Goal: Task Accomplishment & Management: Use online tool/utility

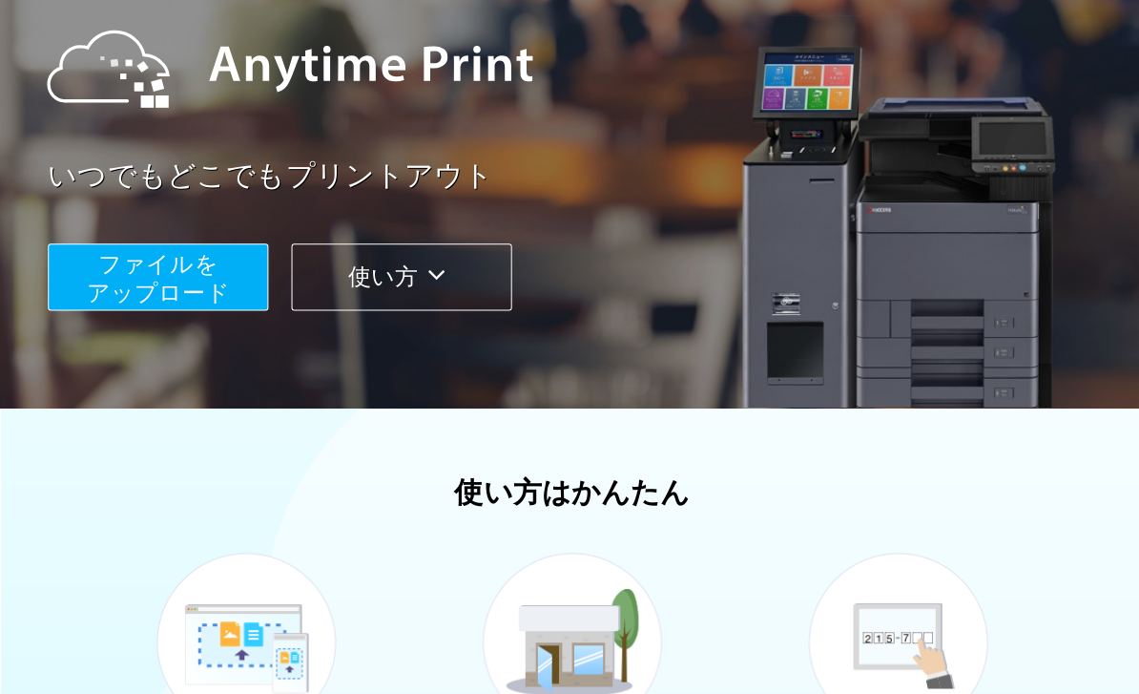
scroll to position [214, 0]
click at [226, 255] on button "ファイルを ​​アップロード" at bounding box center [157, 275] width 219 height 67
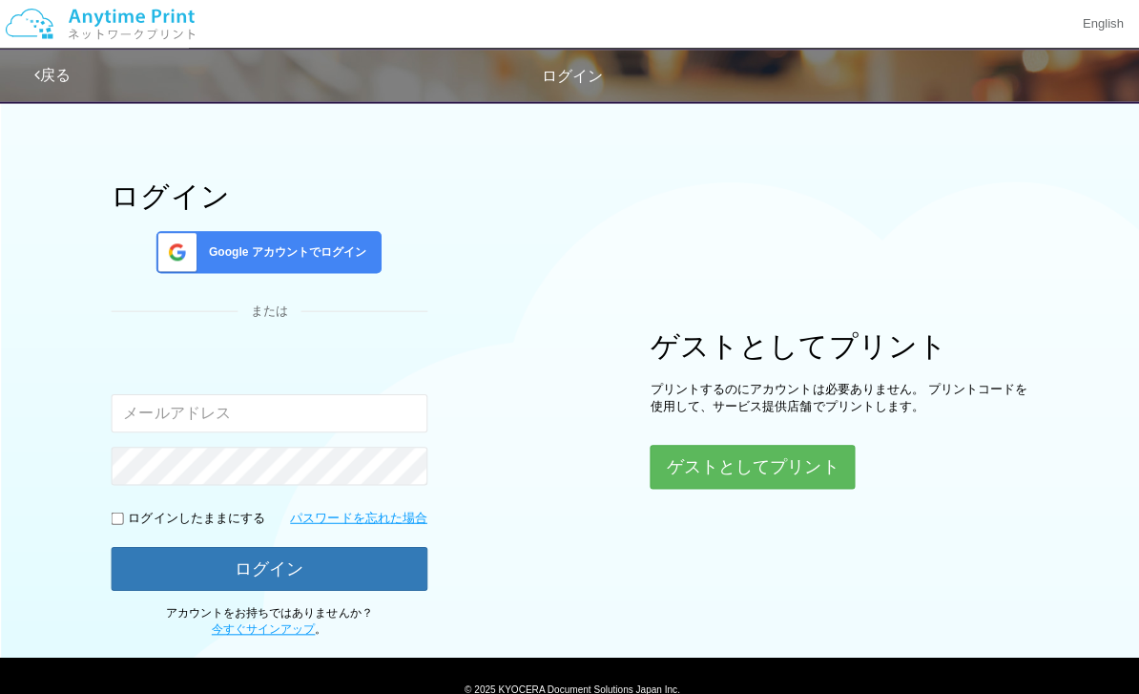
scroll to position [25, 0]
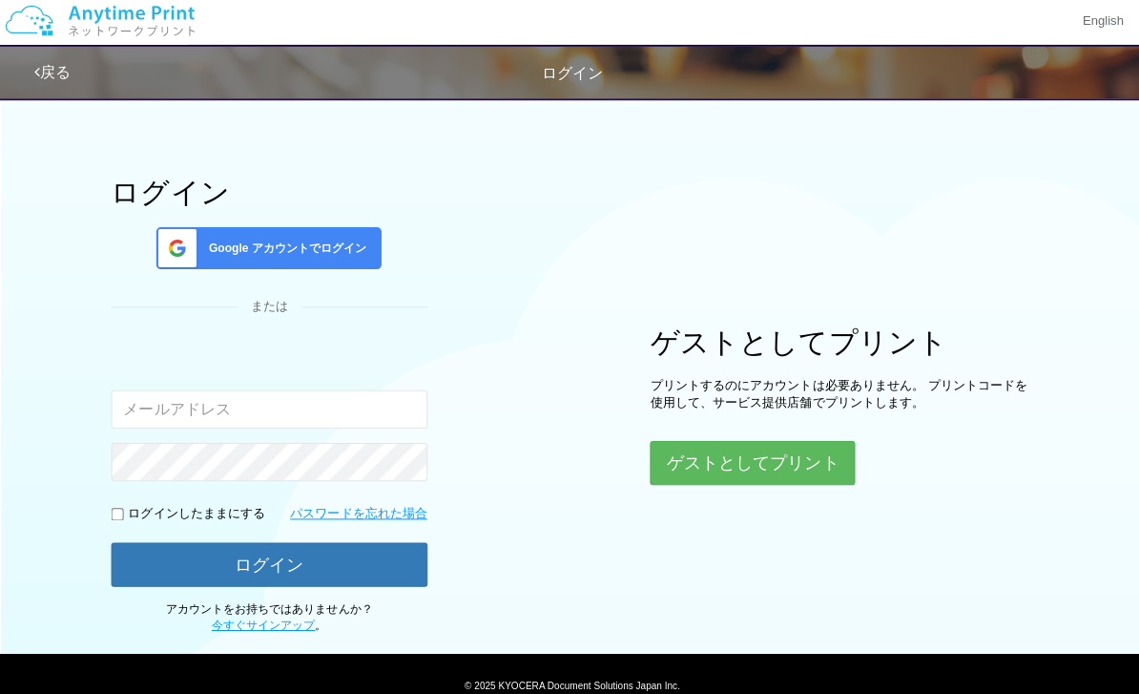
click at [780, 465] on button "ゲストとしてプリント" at bounding box center [749, 464] width 204 height 44
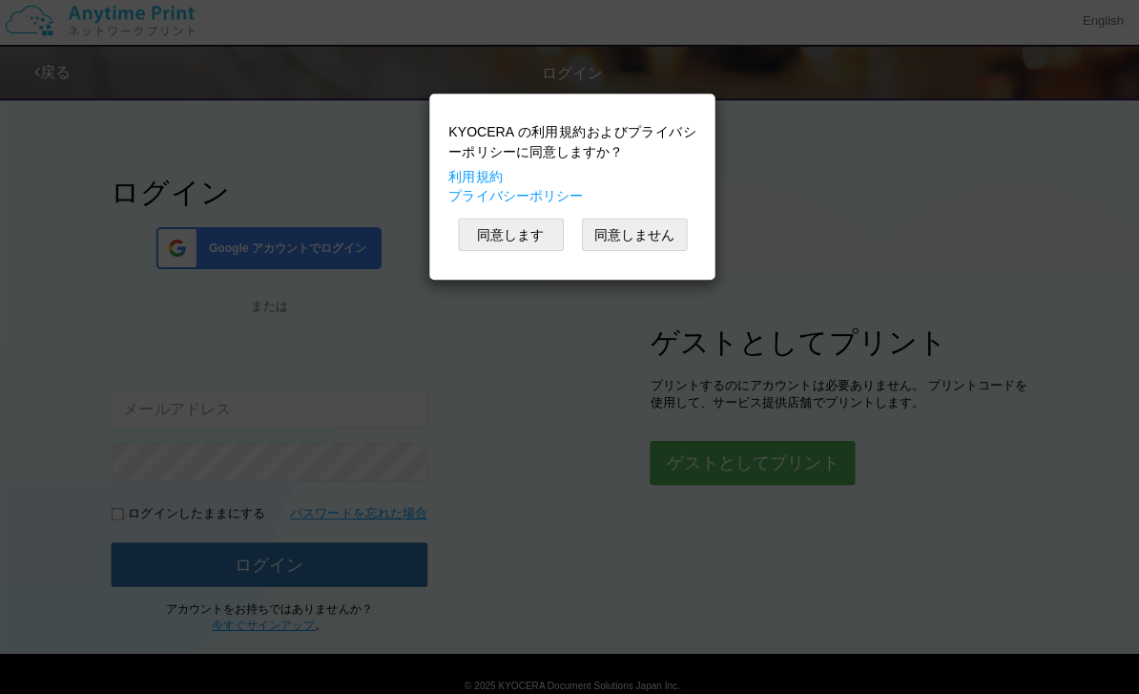
click at [542, 234] on button "同意します" at bounding box center [508, 236] width 105 height 32
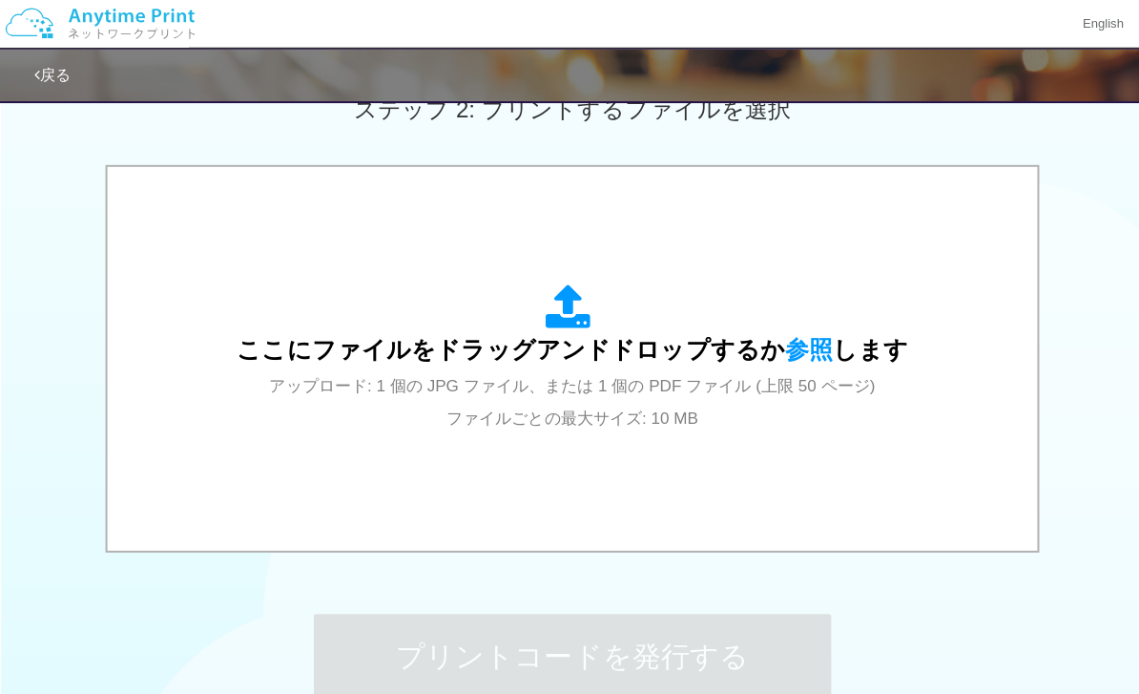
scroll to position [560, 0]
click at [854, 288] on div "ここにファイルをドラッグアンドドロップするか 参照 します アップロード: 1 個の JPG ファイル、または 1 個の PDF ファイル (上限 50 ペー…" at bounding box center [570, 356] width 668 height 149
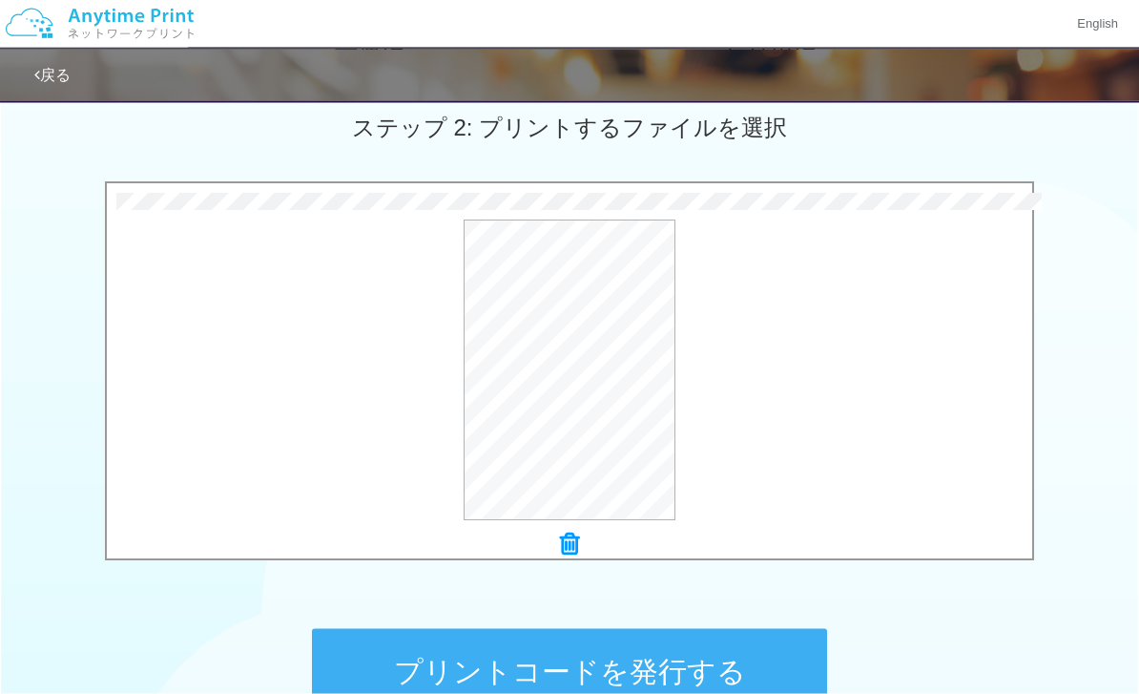
click at [0, 0] on button "プレビュー" at bounding box center [0, 0] width 0 height 0
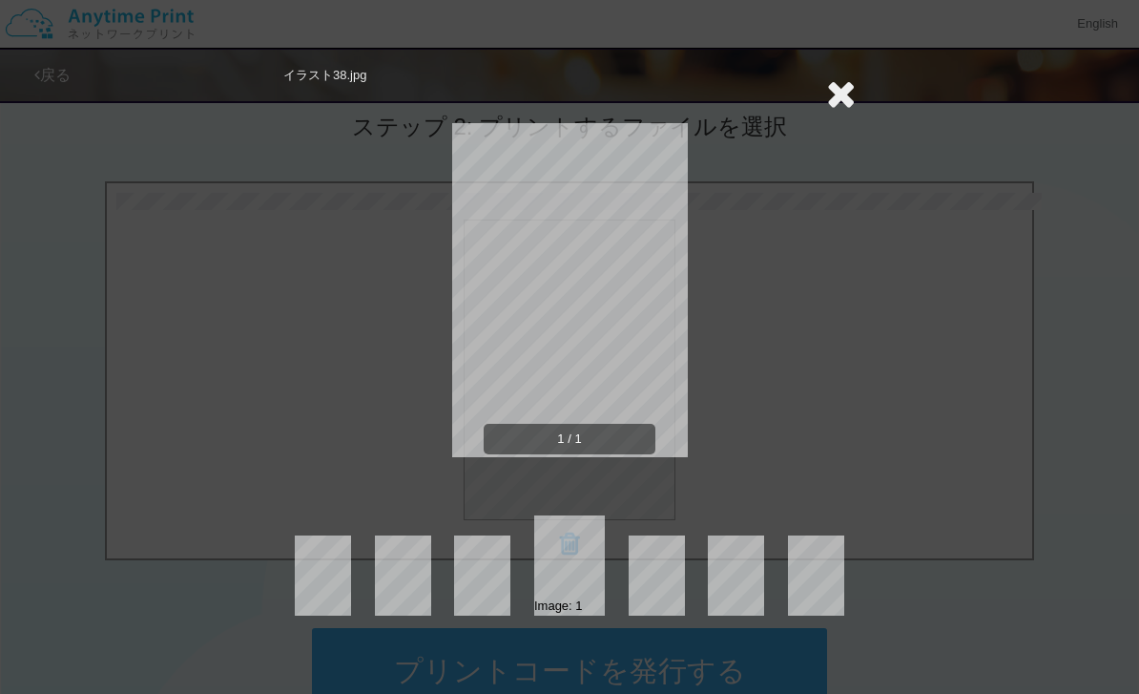
click at [848, 92] on icon at bounding box center [841, 93] width 30 height 38
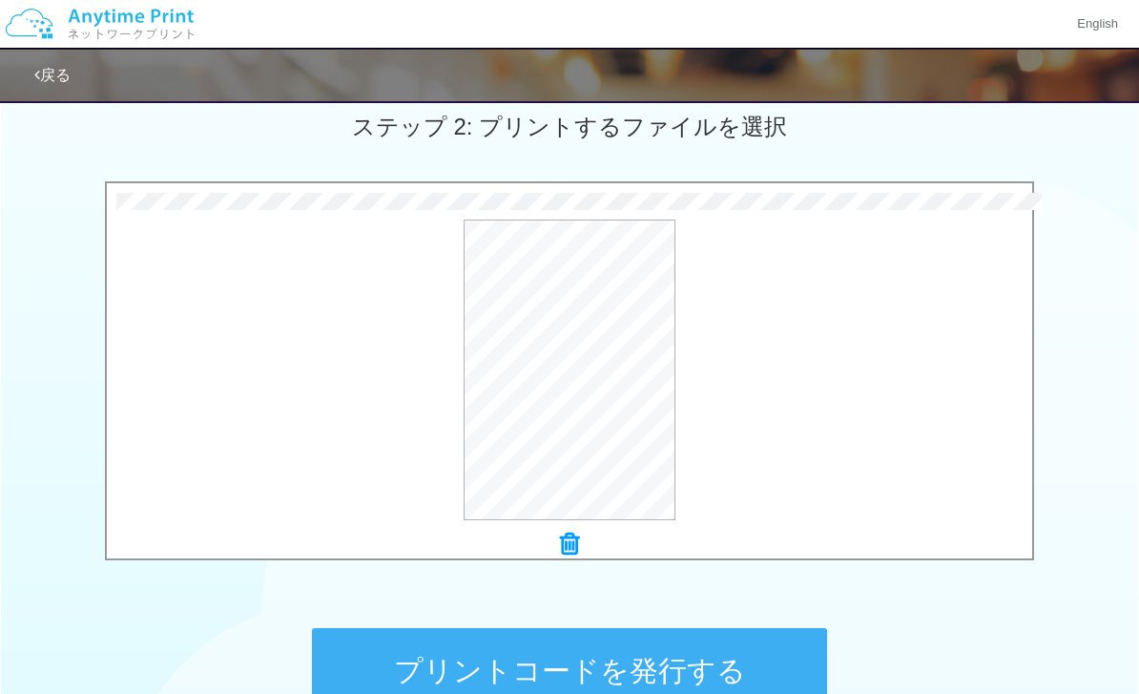
click at [657, 666] on button "プリントコードを発行する" at bounding box center [569, 671] width 515 height 86
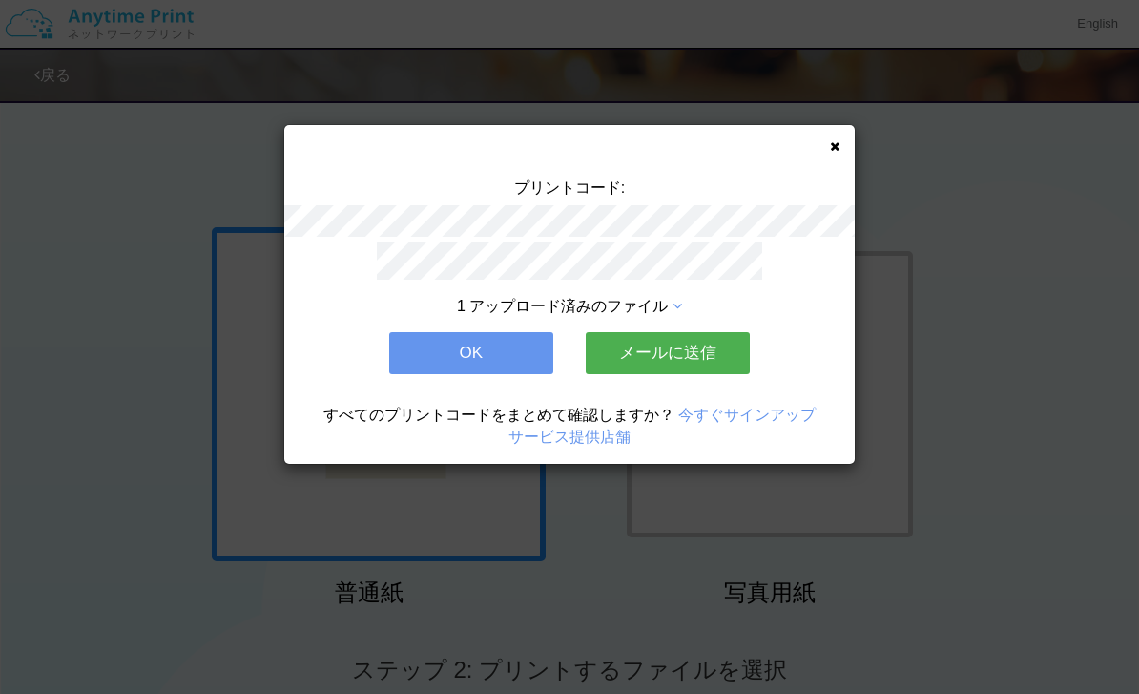
click at [835, 147] on icon at bounding box center [835, 146] width 10 height 12
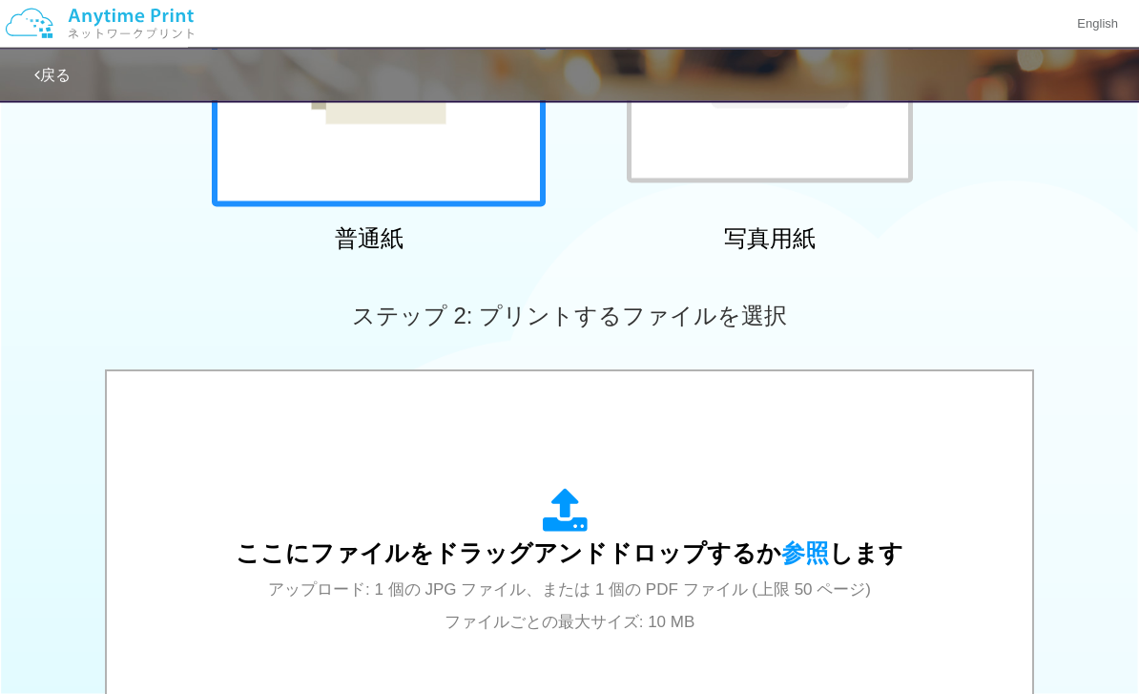
scroll to position [385, 0]
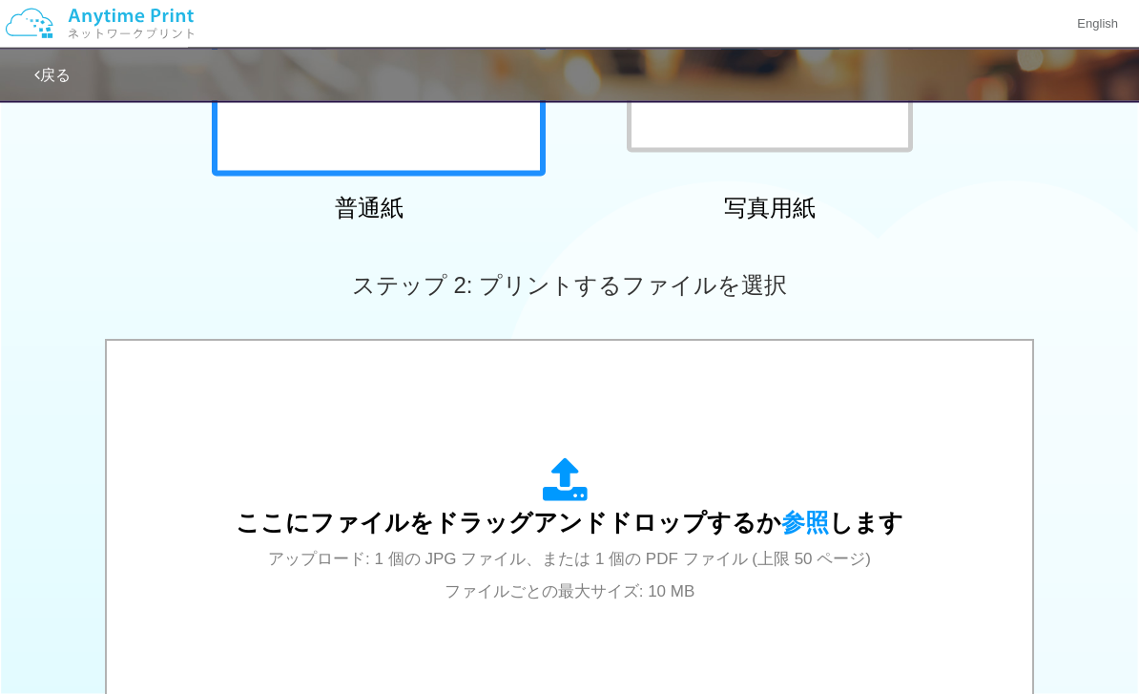
click at [905, 450] on div "ここにファイルをドラッグアンドドロップするか 参照 します アップロード: 1 個の JPG ファイル、または 1 個の PDF ファイル (上限 50 ペー…" at bounding box center [569, 533] width 887 height 344
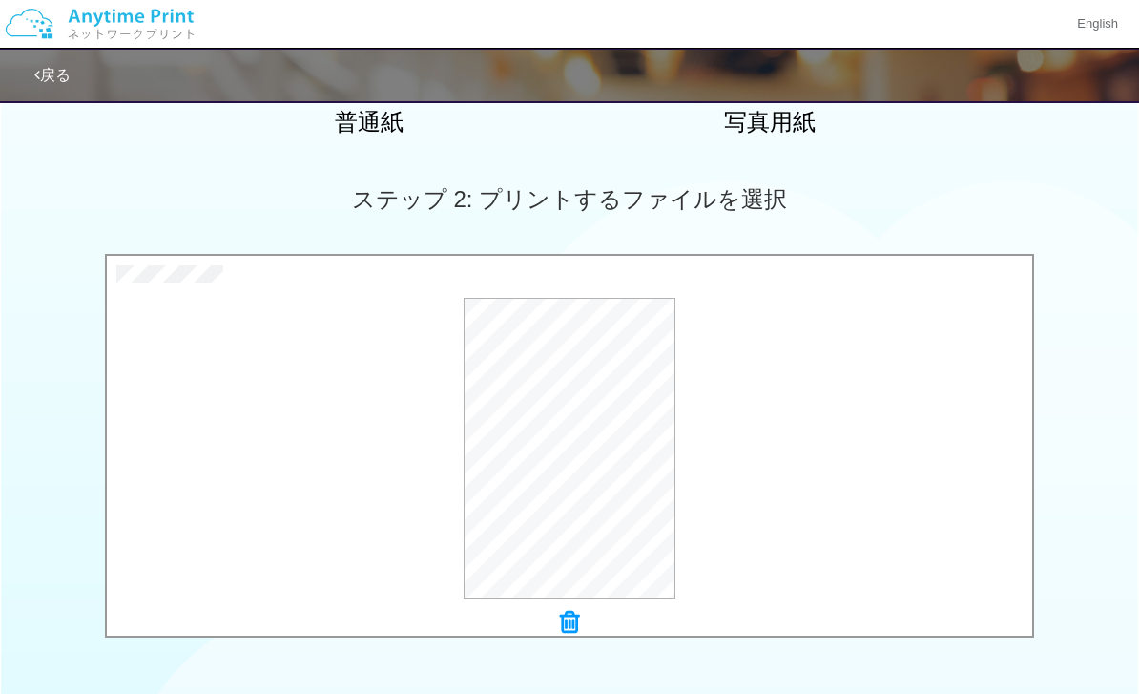
scroll to position [696, 0]
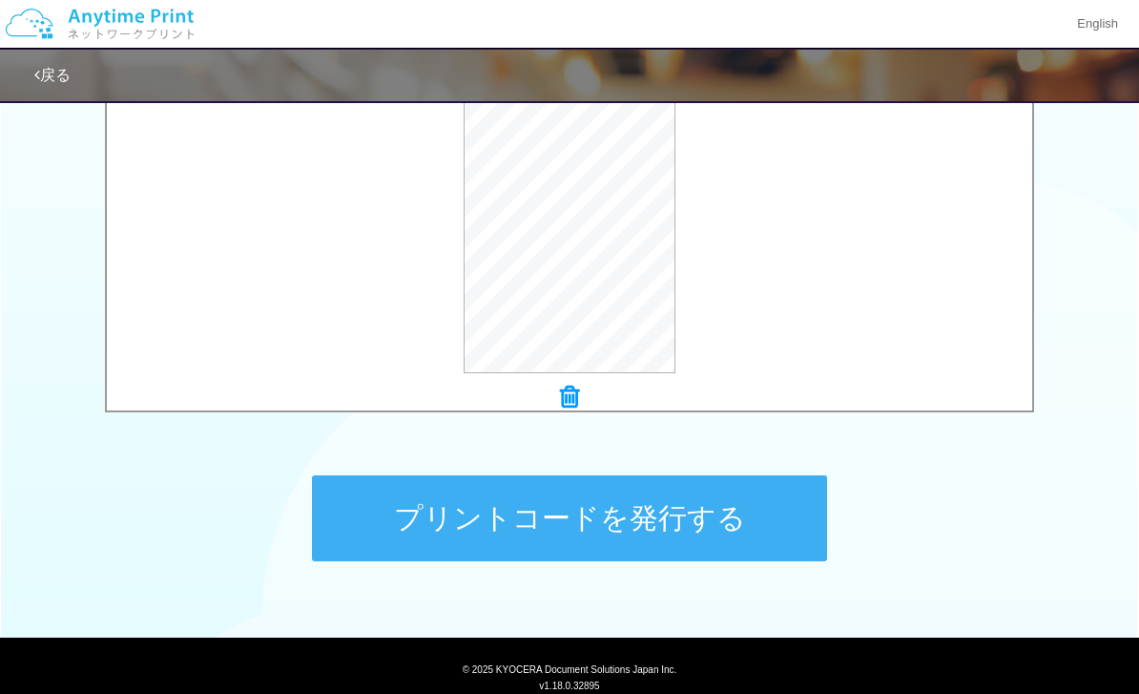
click at [791, 527] on button "プリントコードを発行する" at bounding box center [569, 518] width 515 height 86
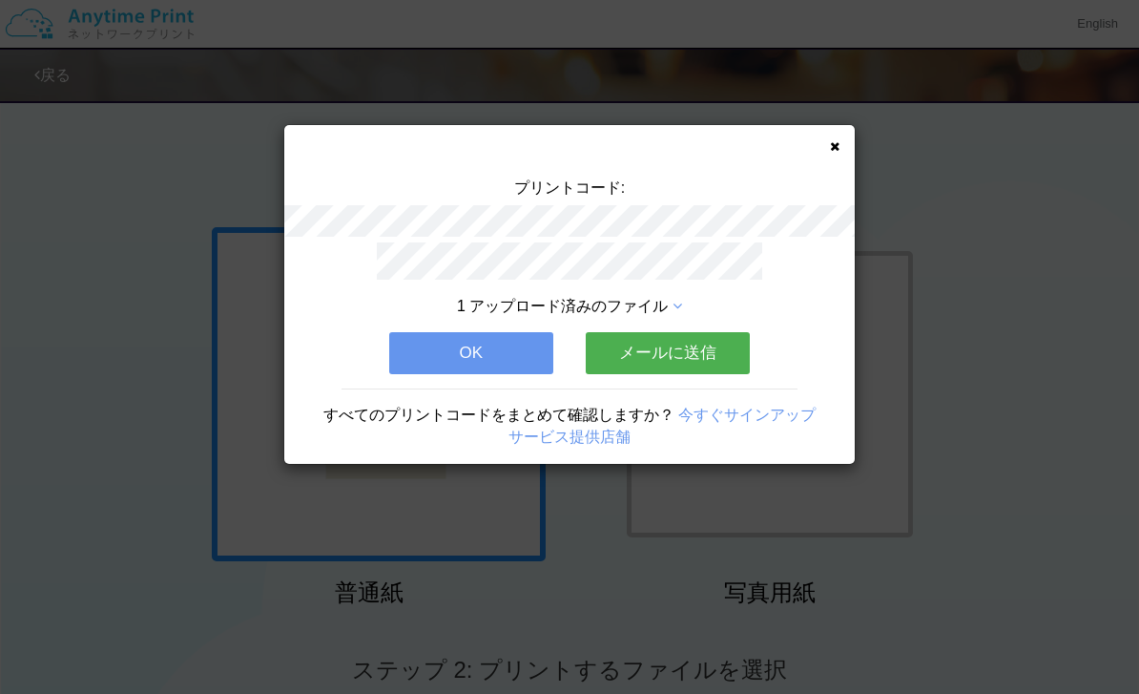
click at [670, 305] on div "1 アップロード済みのファイル" at bounding box center [570, 307] width 400 height 22
click at [512, 347] on button "OK" at bounding box center [471, 353] width 164 height 42
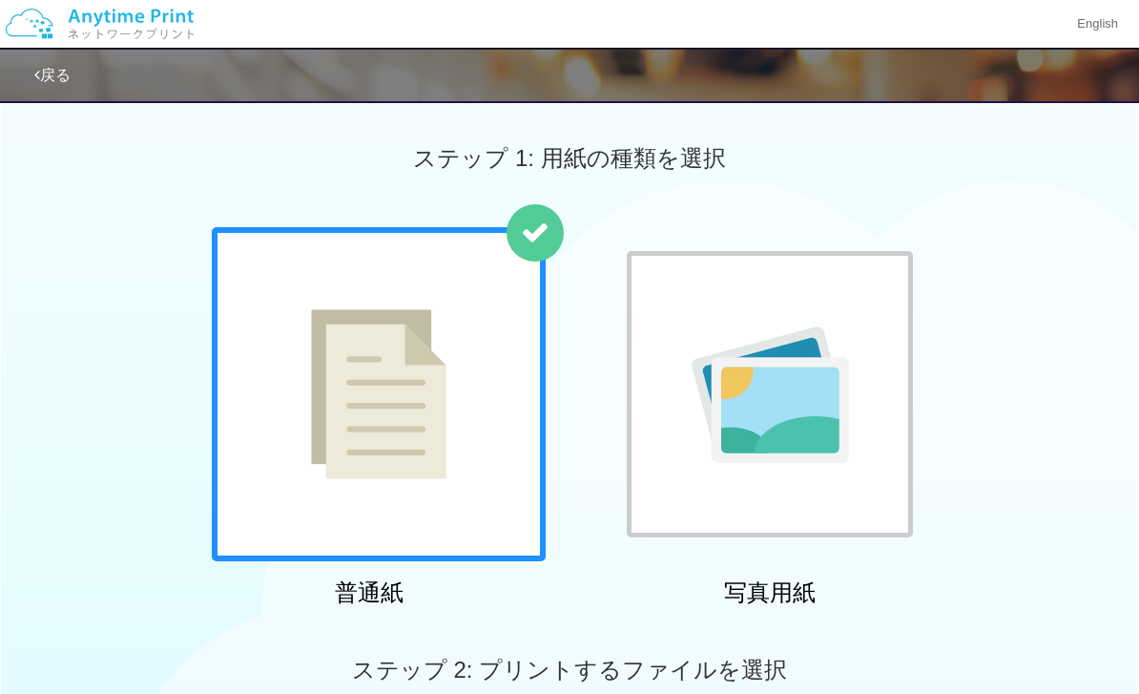
click at [109, 35] on img at bounding box center [99, 23] width 203 height 67
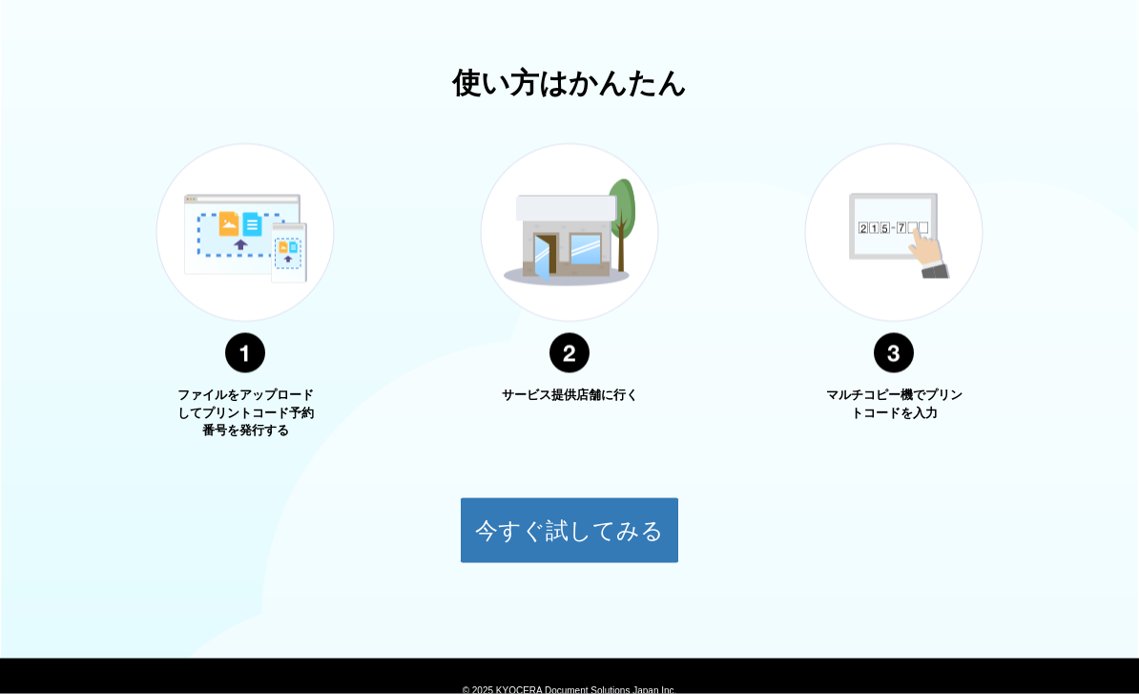
scroll to position [621, 0]
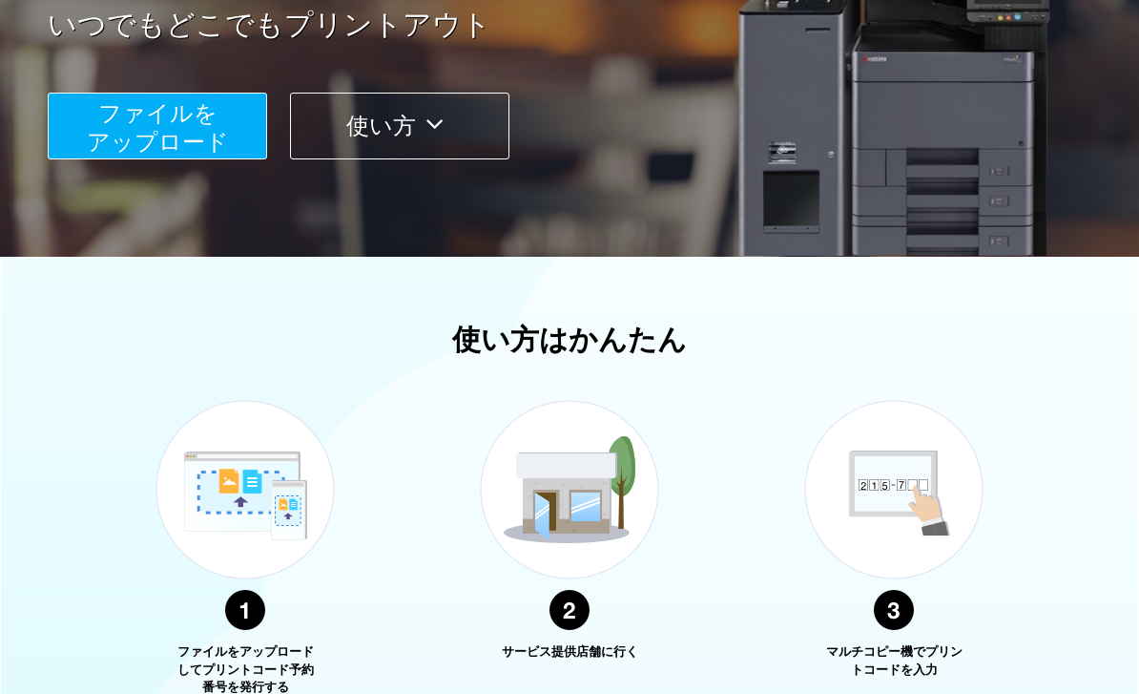
click at [417, 128] on button "使い方" at bounding box center [399, 126] width 219 height 67
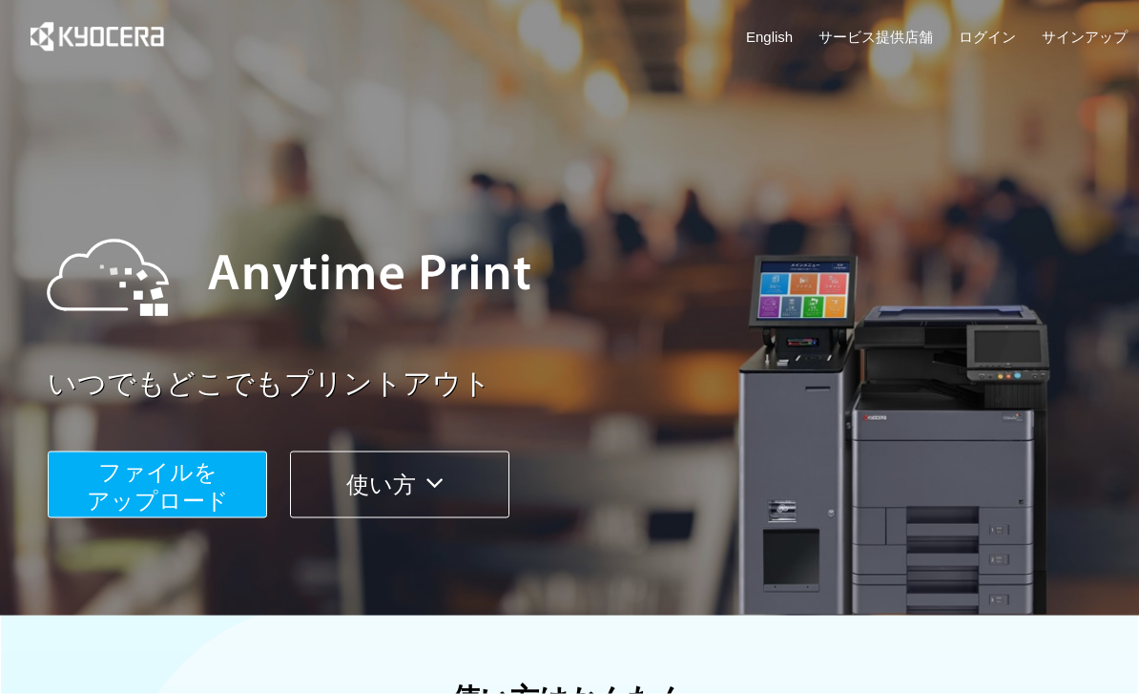
scroll to position [0, 0]
